Goal: Find specific page/section: Find specific page/section

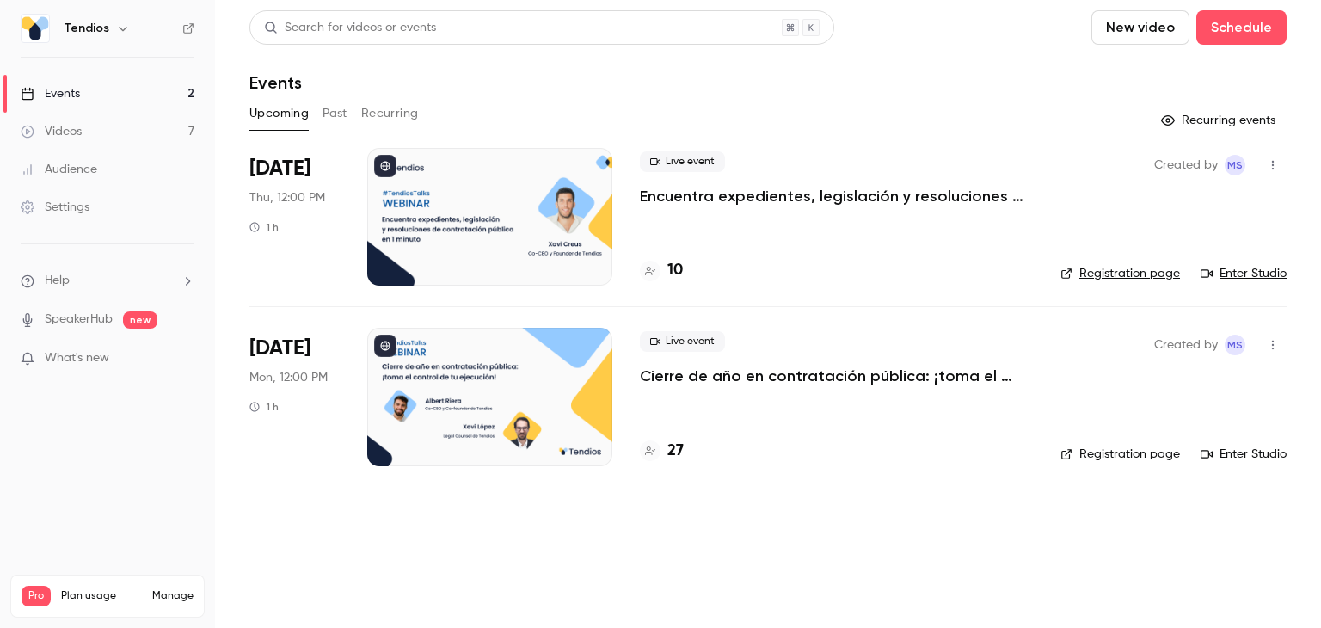
click at [327, 116] on button "Past" at bounding box center [335, 114] width 25 height 28
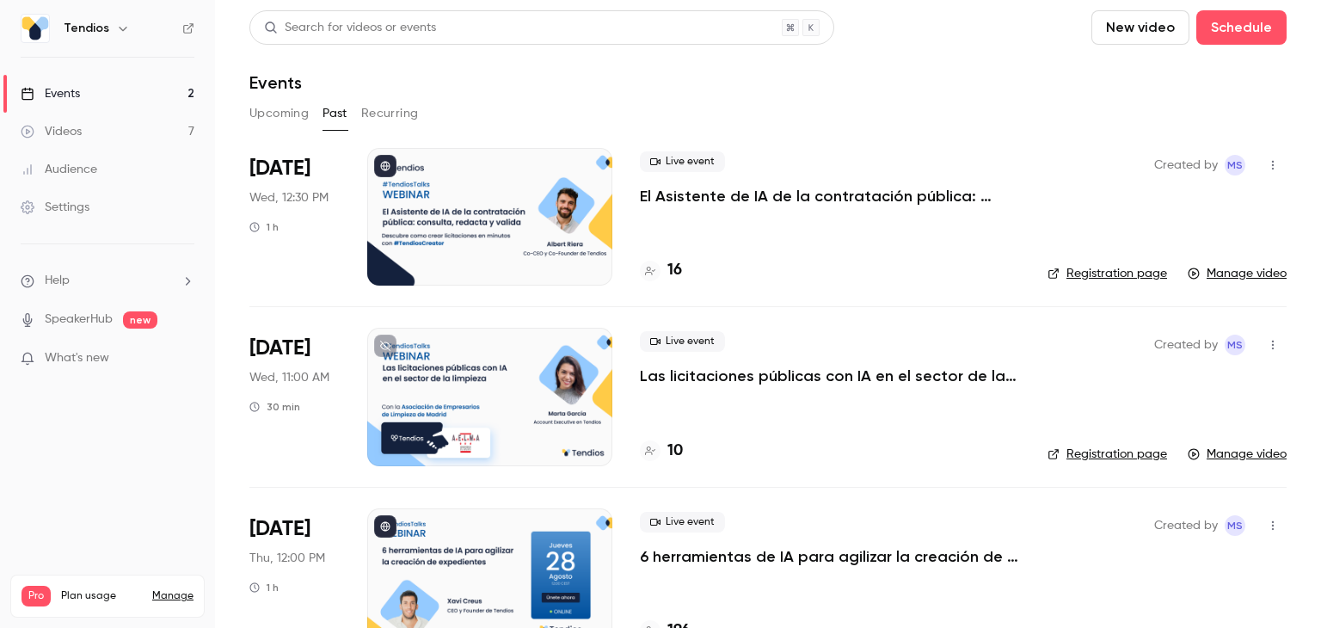
click at [269, 123] on button "Upcoming" at bounding box center [278, 114] width 59 height 28
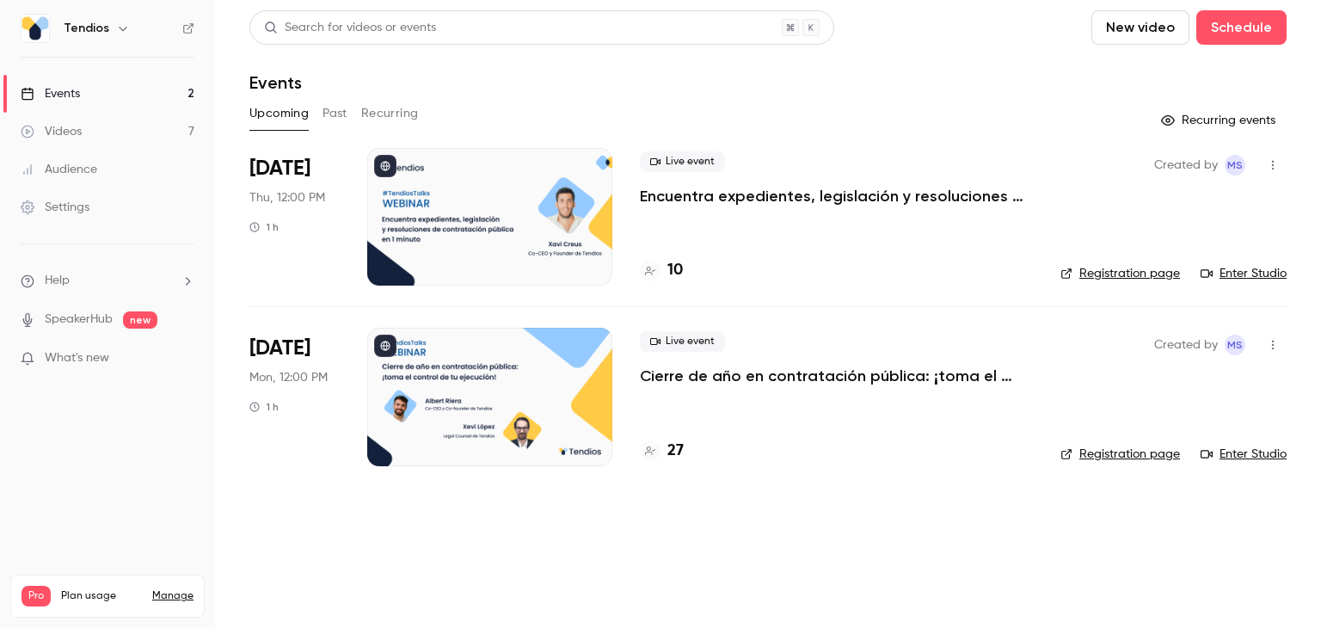
click at [642, 560] on main "Search for videos or events New video Schedule Events Upcoming Past Recurring R…" at bounding box center [768, 314] width 1106 height 628
click at [1181, 118] on button "Recurring events" at bounding box center [1219, 121] width 133 height 28
click at [372, 107] on button "Recurring" at bounding box center [390, 114] width 58 height 28
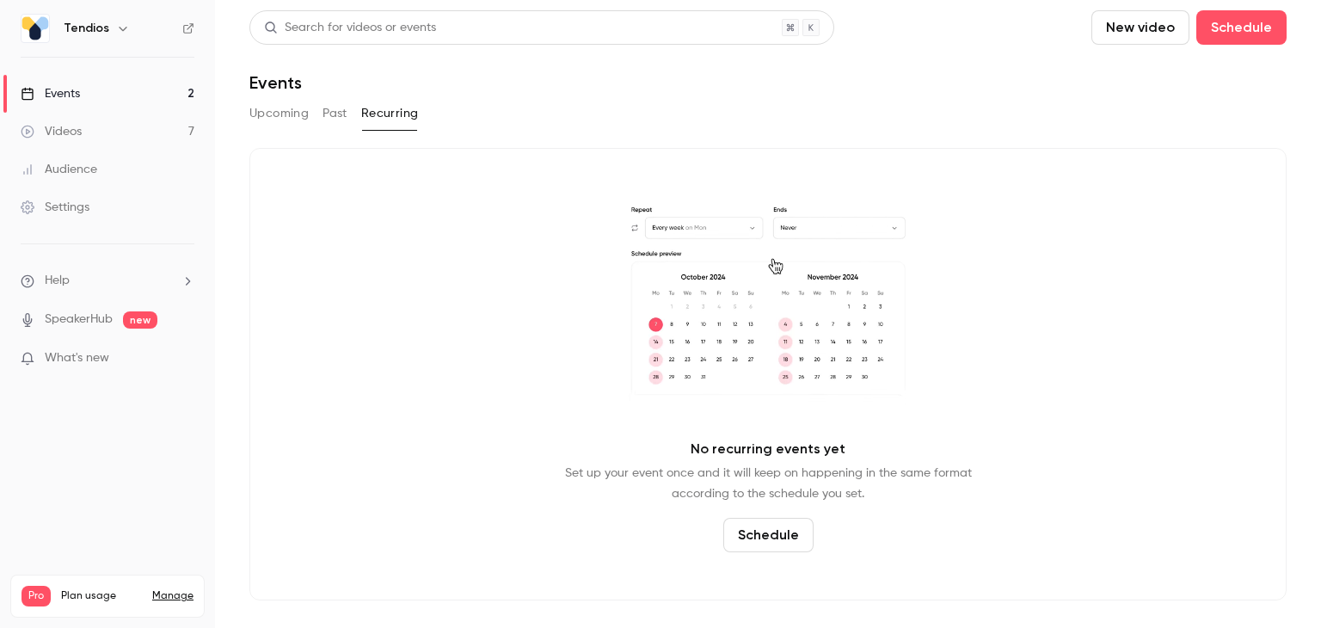
click at [304, 111] on button "Upcoming" at bounding box center [278, 114] width 59 height 28
